Goal: Transaction & Acquisition: Purchase product/service

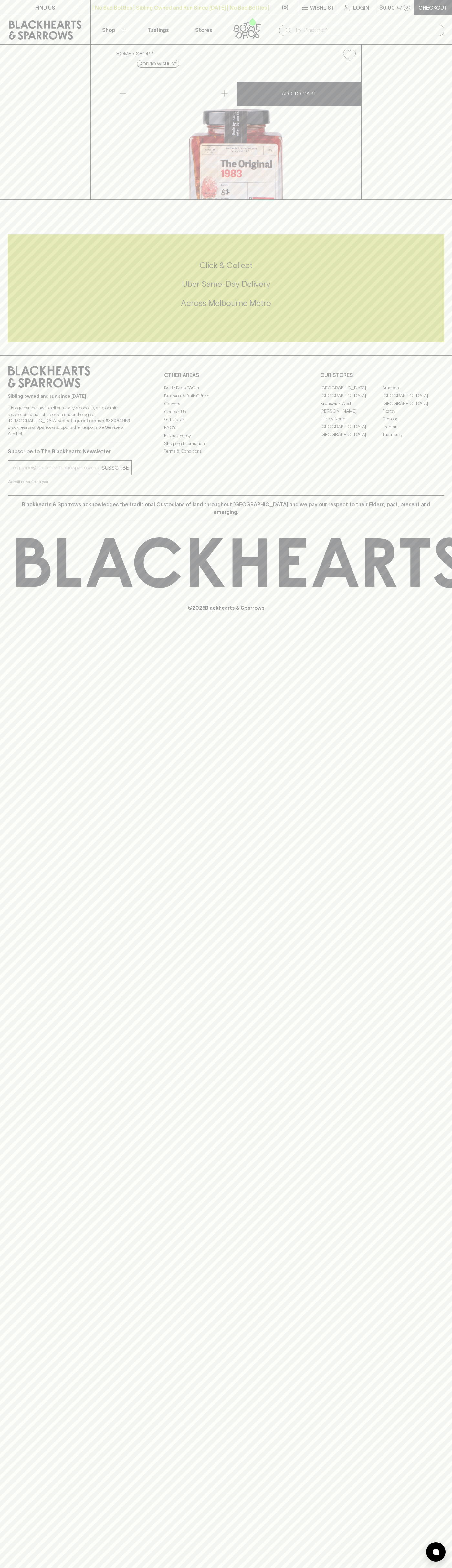
click at [447, 200] on div "HOME SHOP DC Cartel The Original 1983 Chilli Oil 268g $23.50 Add to wishlist No…" at bounding box center [226, 122] width 452 height 155
click at [447, 1567] on html "FIND US | No Bad Bottles | Sibling Owned and Run Since 2006 | No Bad Bottles | …" at bounding box center [226, 784] width 452 height 1568
click at [19, 1258] on div "FIND US | No Bad Bottles | Sibling Owned and Run Since 2006 | No Bad Bottles | …" at bounding box center [226, 784] width 452 height 1568
